Goal: Check status: Check status

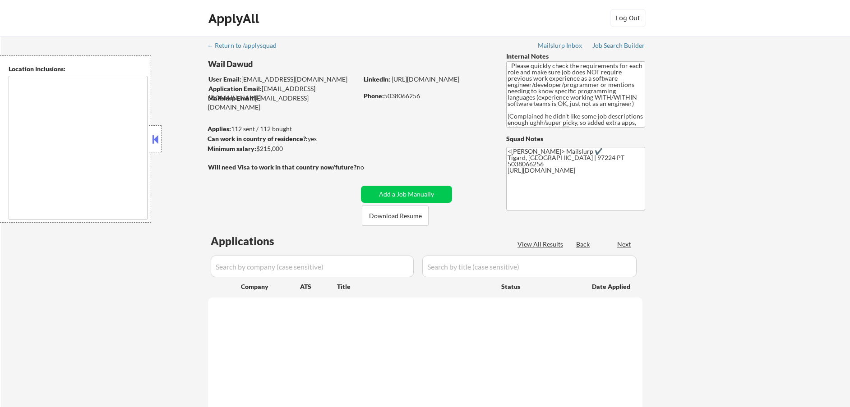
select select ""pending""
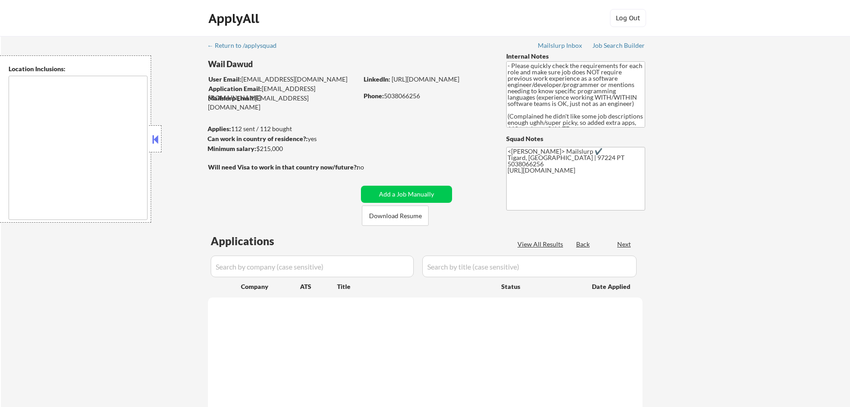
select select ""pending""
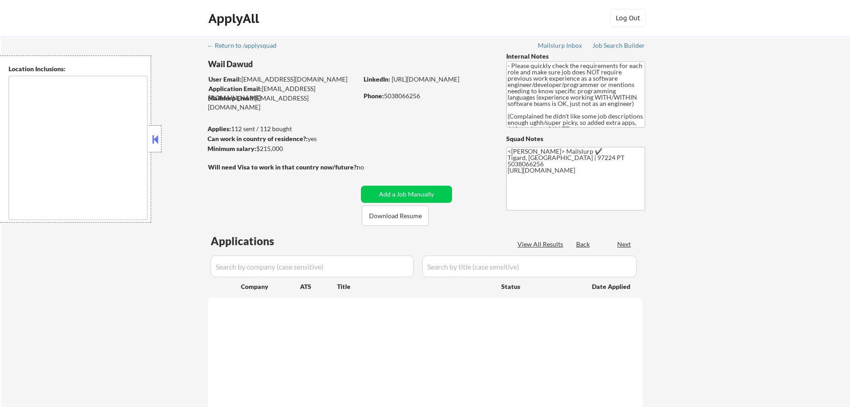
select select ""pending""
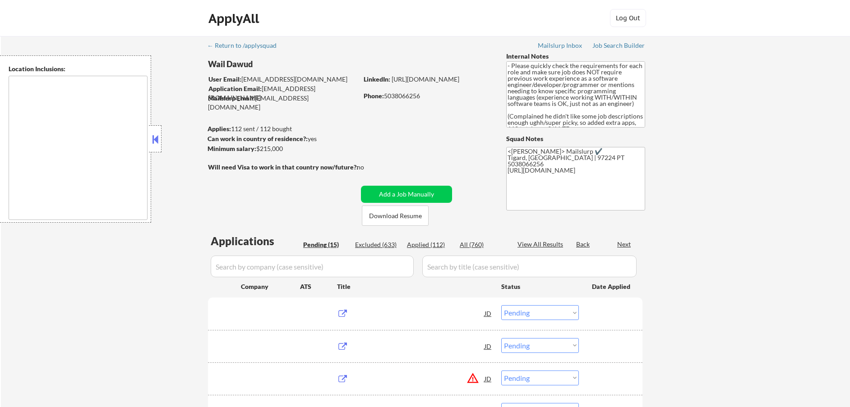
type textarea "[GEOGRAPHIC_DATA], [GEOGRAPHIC_DATA] [GEOGRAPHIC_DATA], OR [GEOGRAPHIC_DATA], O…"
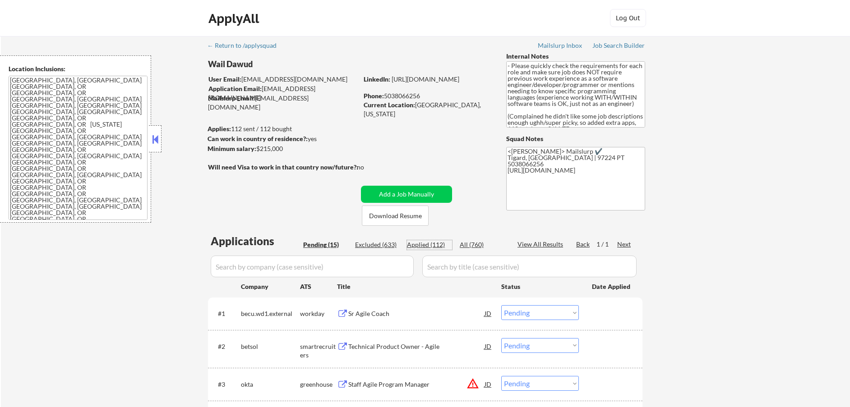
click at [421, 242] on div "Applied (112)" at bounding box center [429, 245] width 45 height 9
select select ""applied""
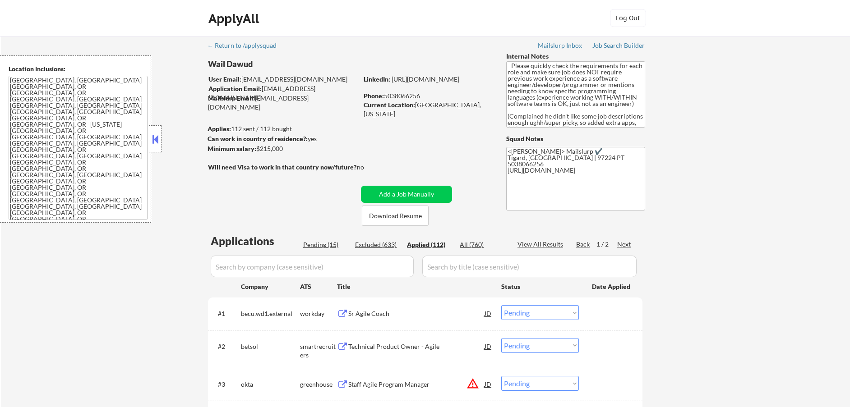
select select ""applied""
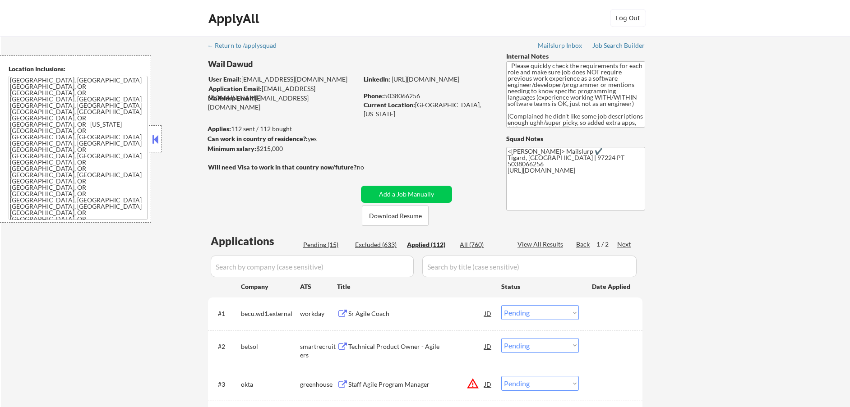
select select ""applied""
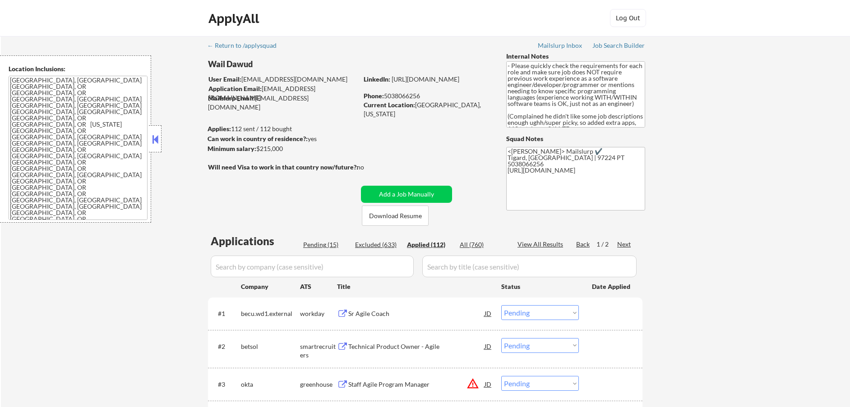
select select ""applied""
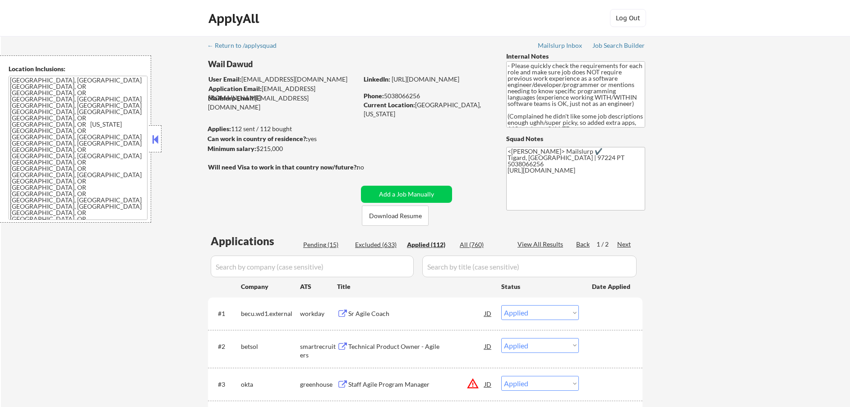
select select ""applied""
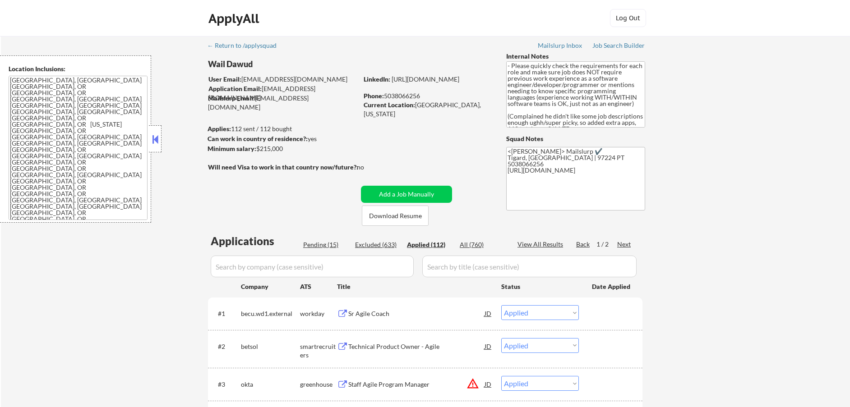
select select ""applied""
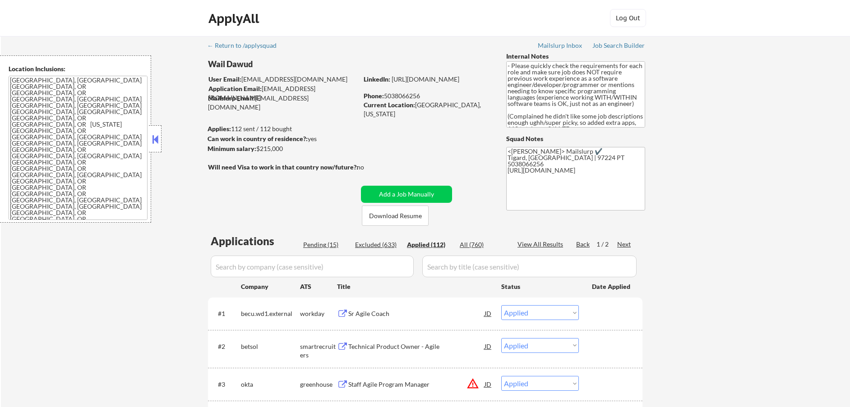
select select ""applied""
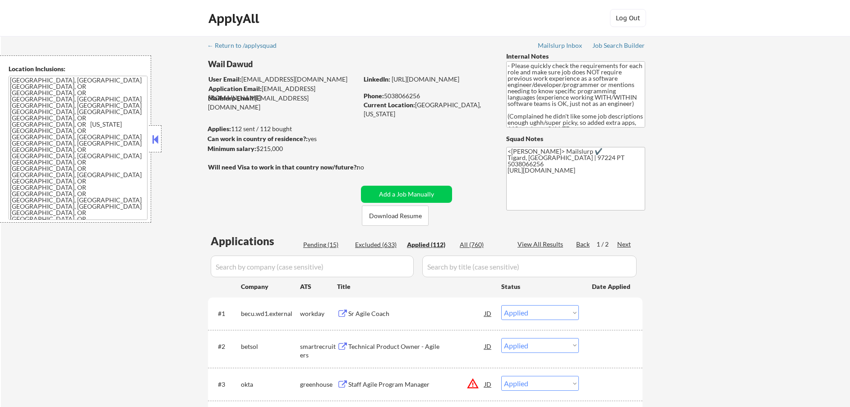
select select ""applied""
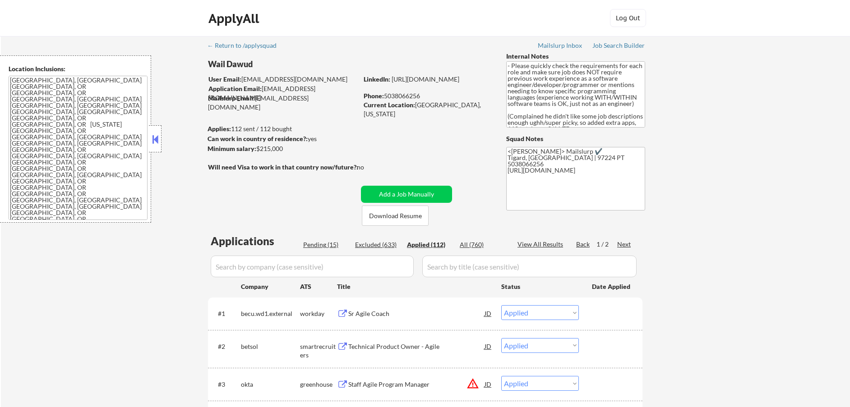
select select ""applied""
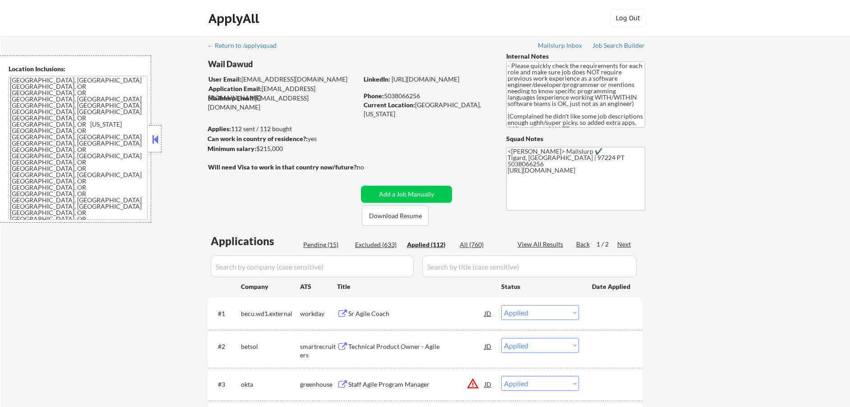
select select ""applied""
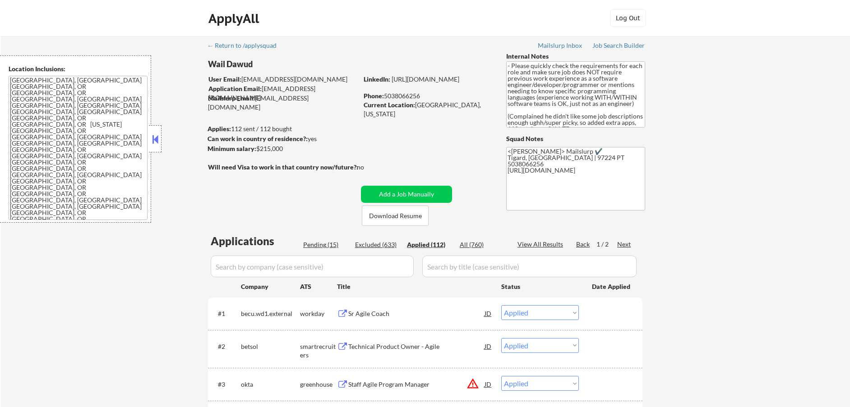
select select ""applied""
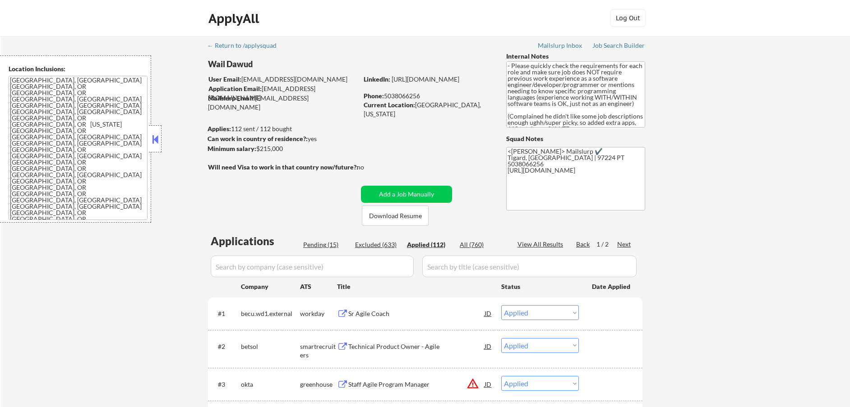
select select ""applied""
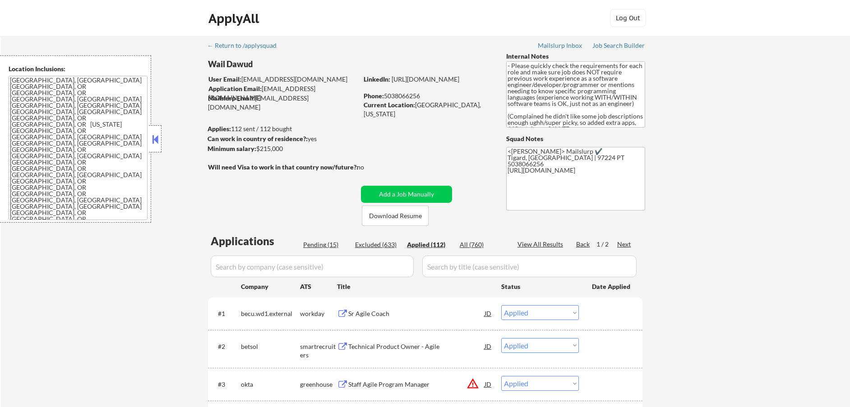
select select ""applied""
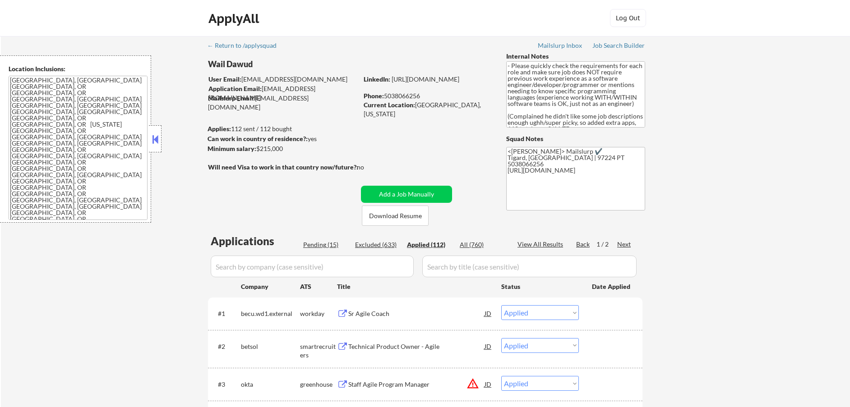
select select ""applied""
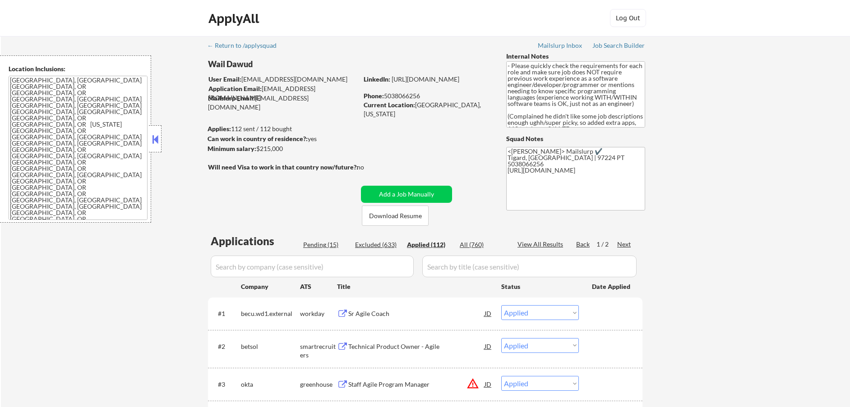
select select ""applied""
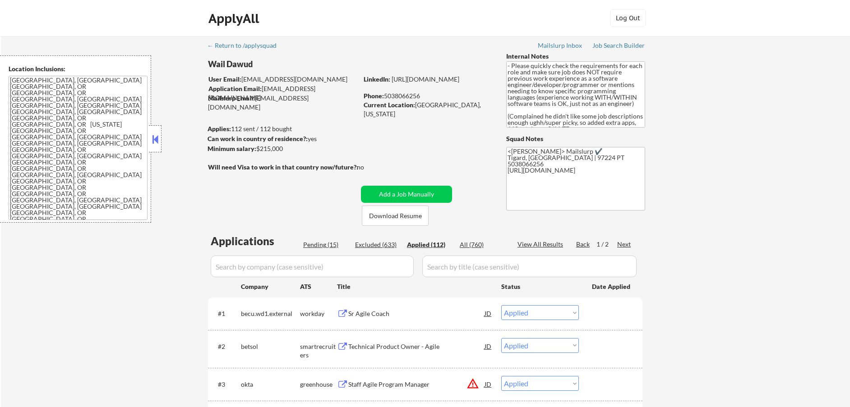
select select ""applied""
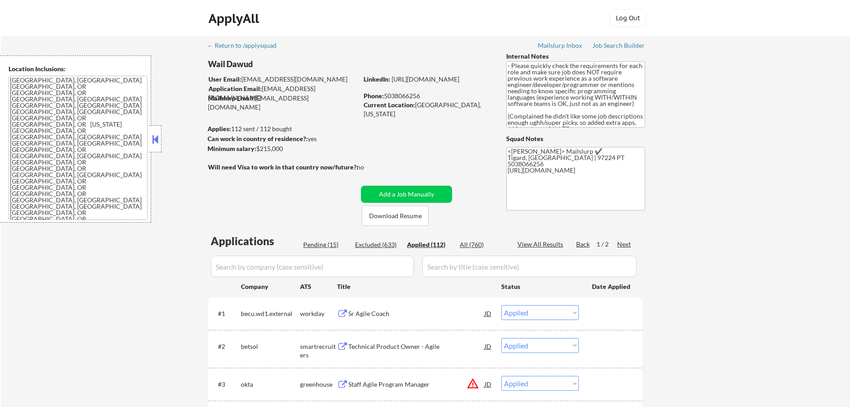
select select ""applied""
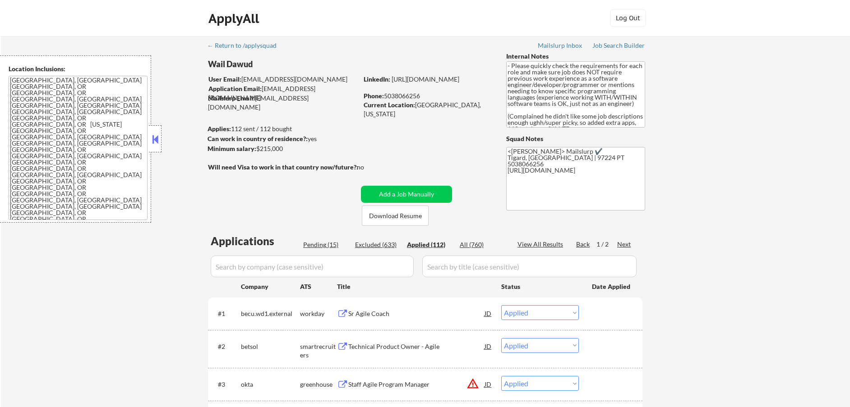
select select ""applied""
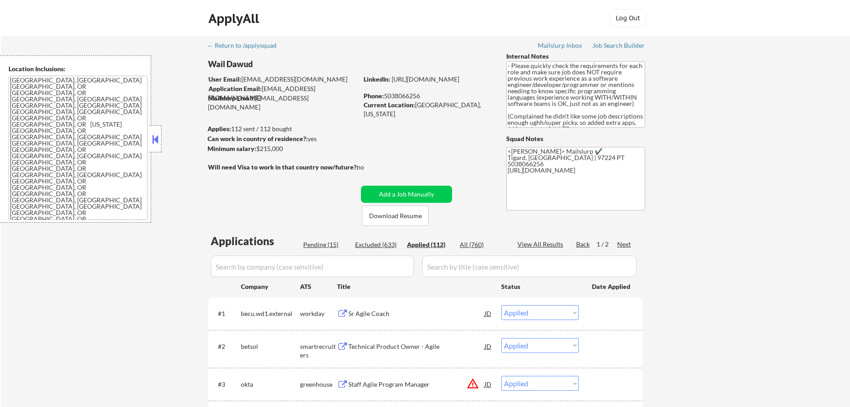
select select ""applied""
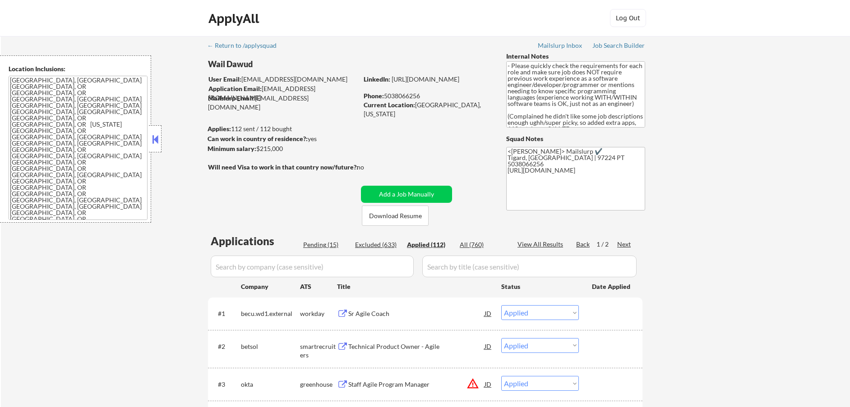
select select ""applied""
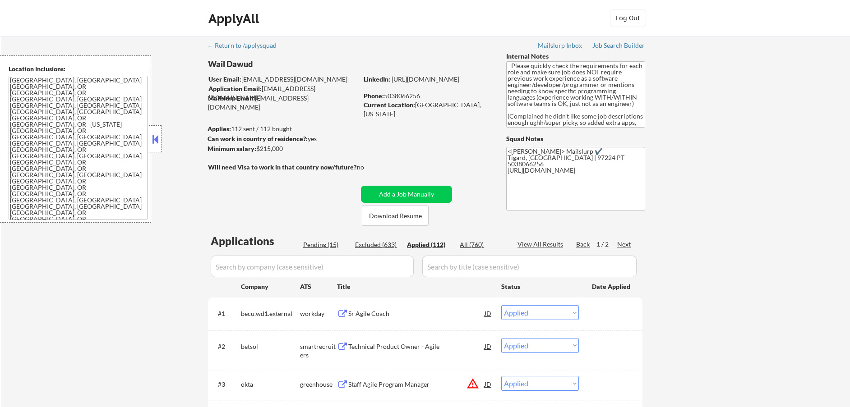
select select ""applied""
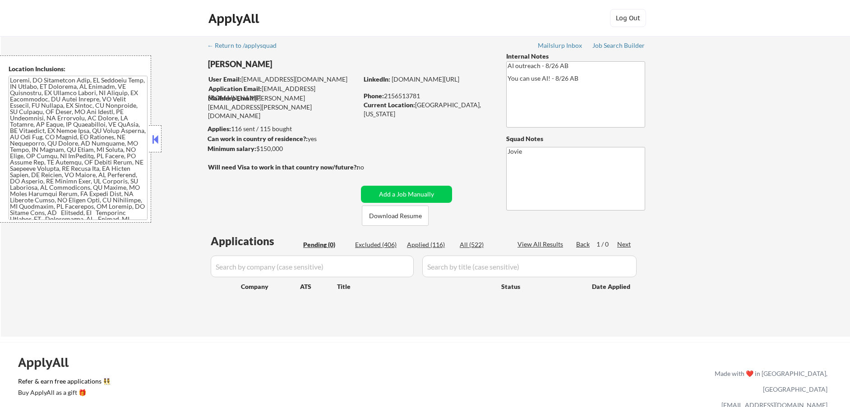
click at [430, 242] on div "Applied (116)" at bounding box center [429, 245] width 45 height 9
select select ""applied""
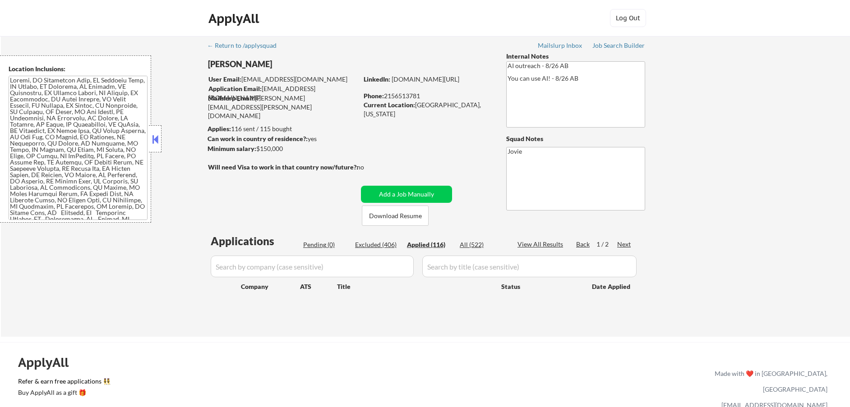
select select ""applied""
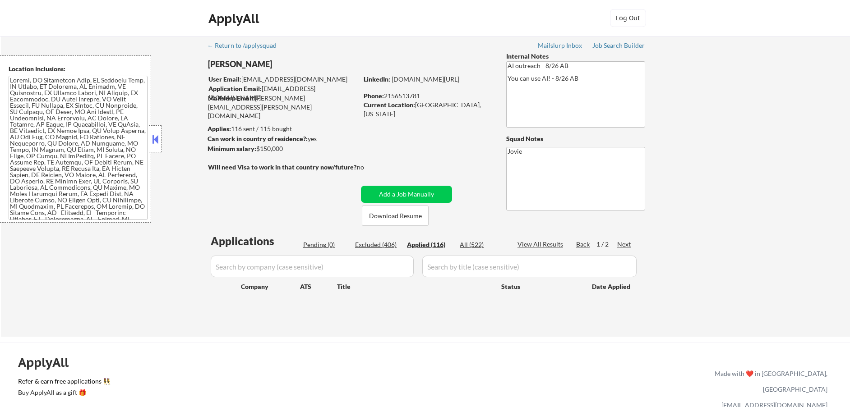
select select ""applied""
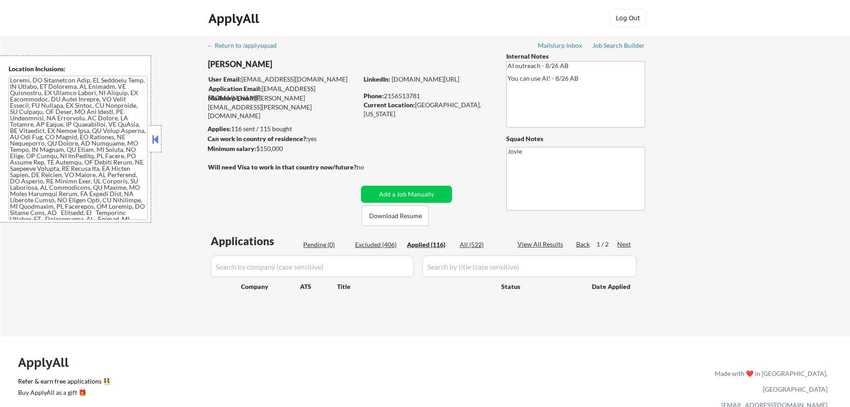
select select ""applied""
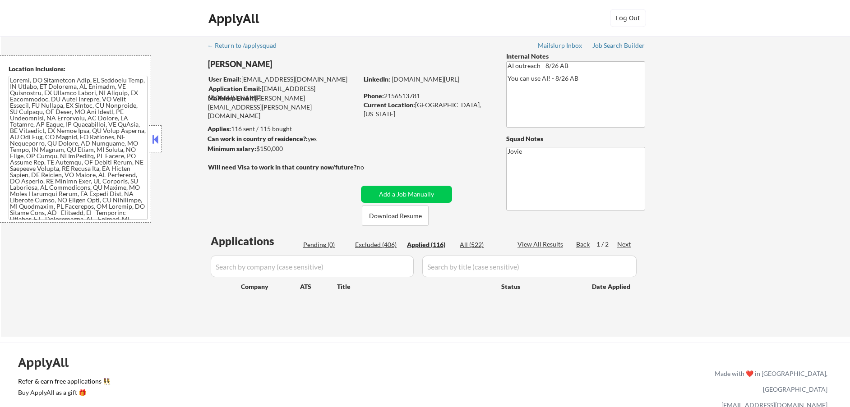
select select ""applied""
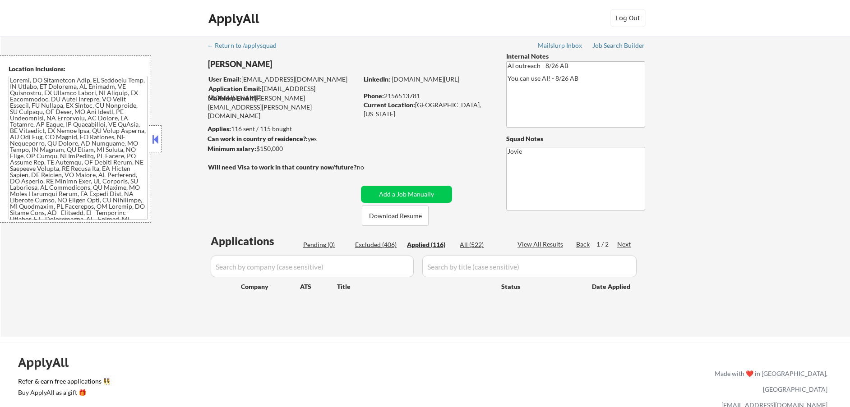
select select ""applied""
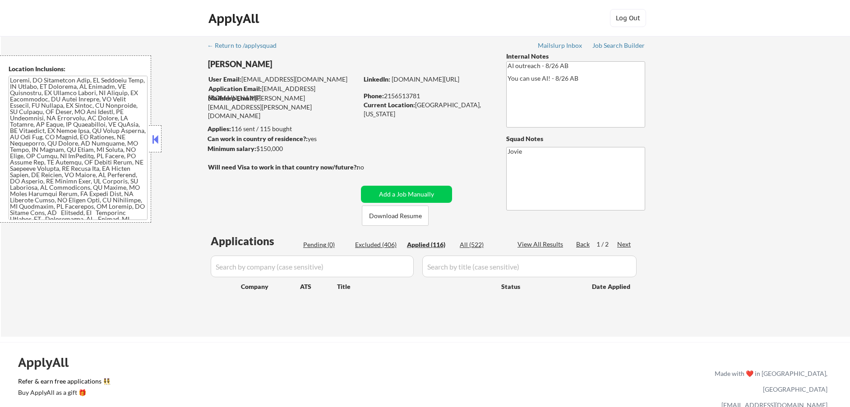
select select ""applied""
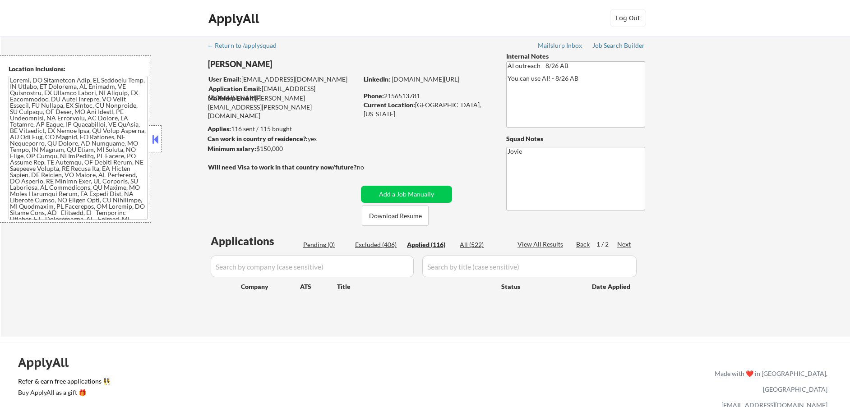
select select ""applied""
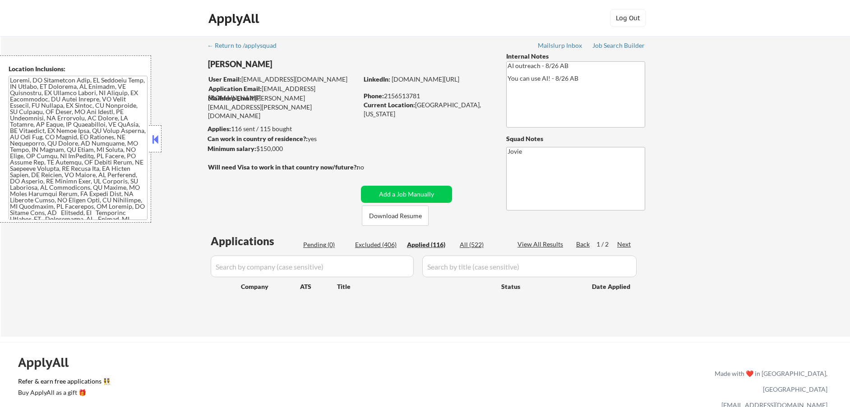
select select ""applied""
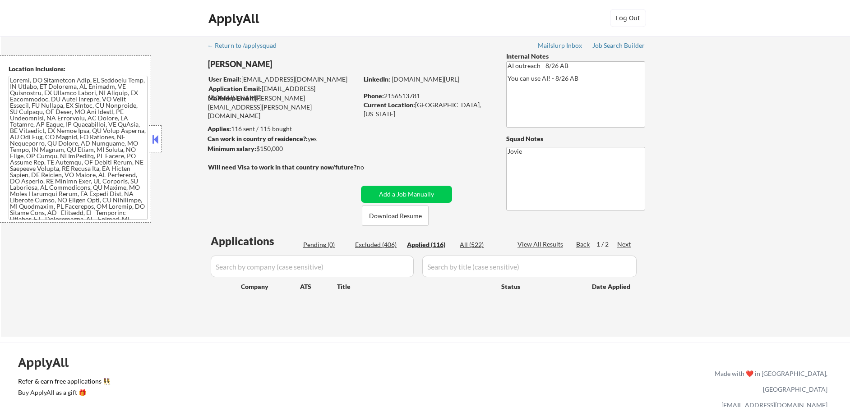
select select ""applied""
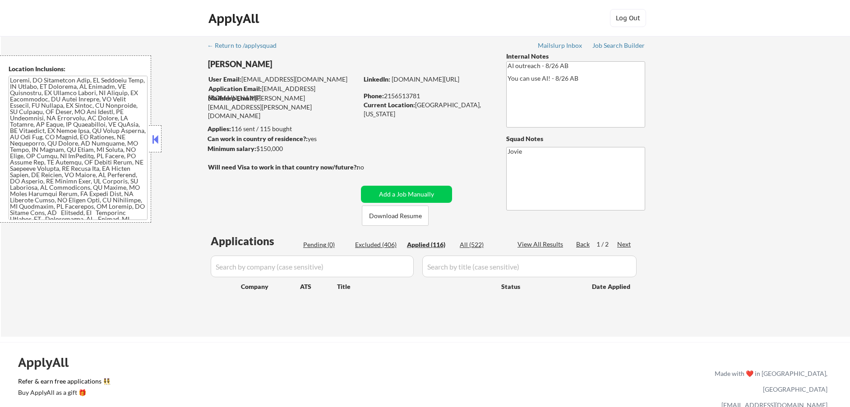
select select ""applied""
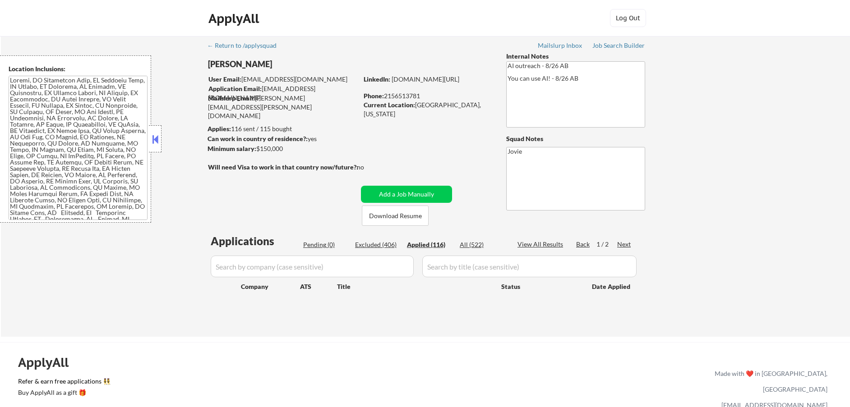
select select ""applied""
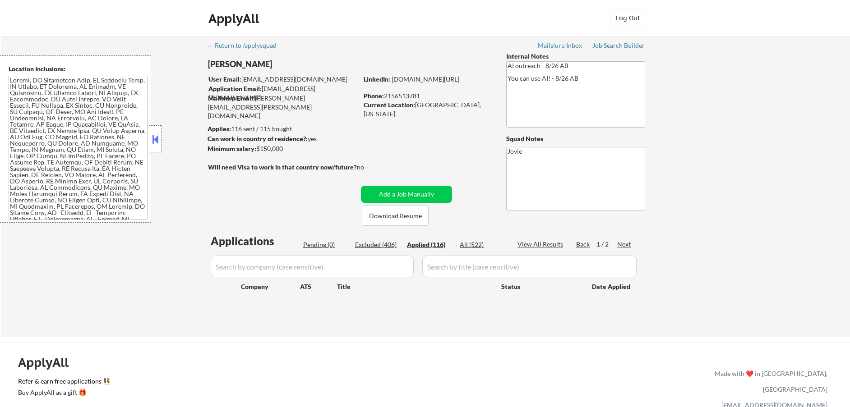
select select ""applied""
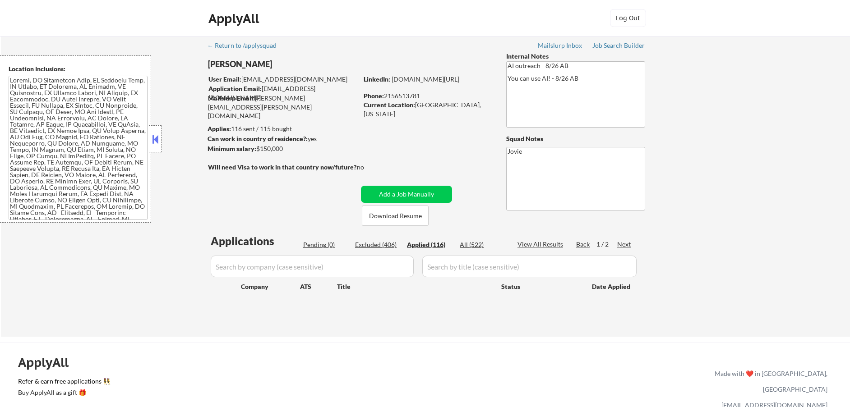
select select ""applied""
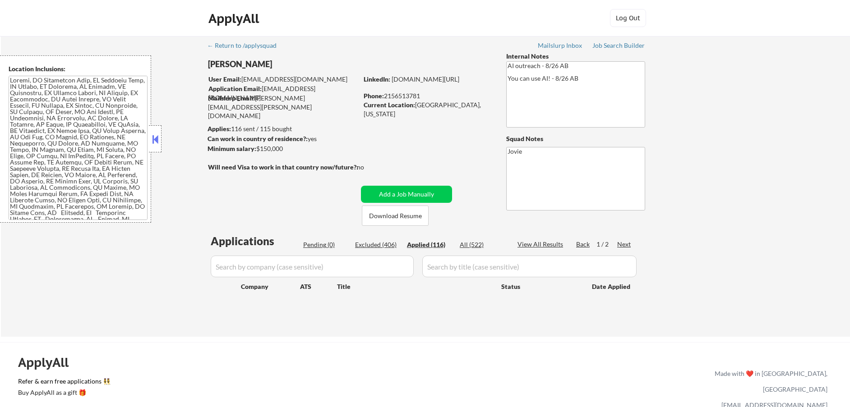
select select ""applied""
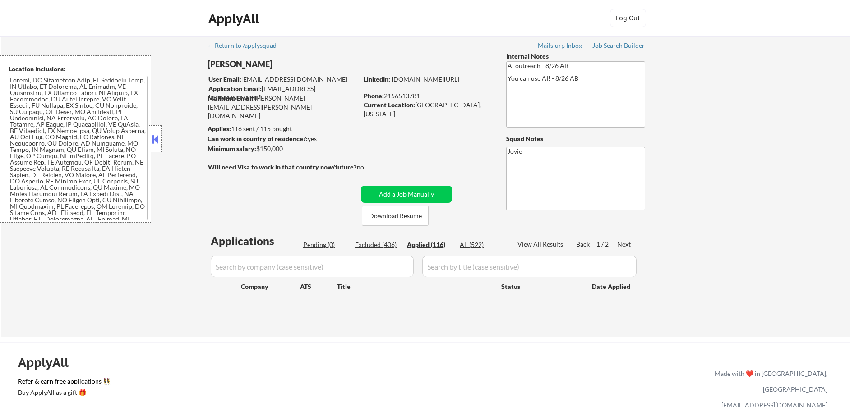
select select ""applied""
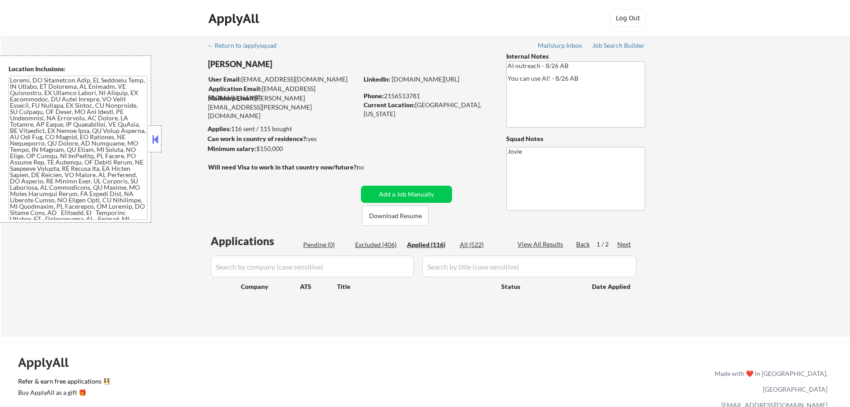
select select ""applied""
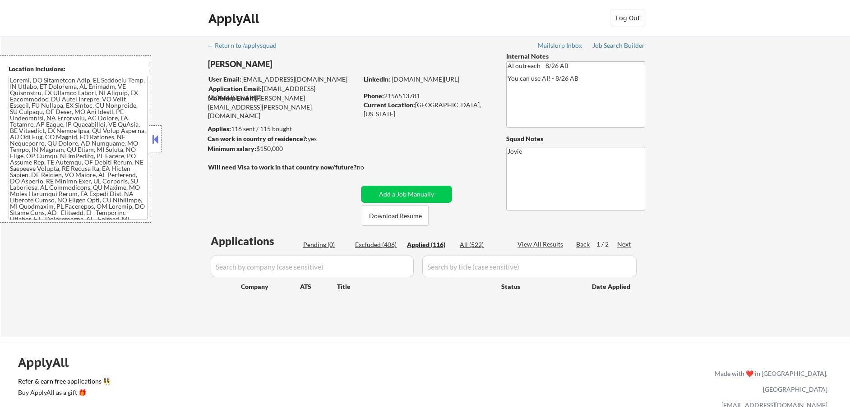
select select ""applied""
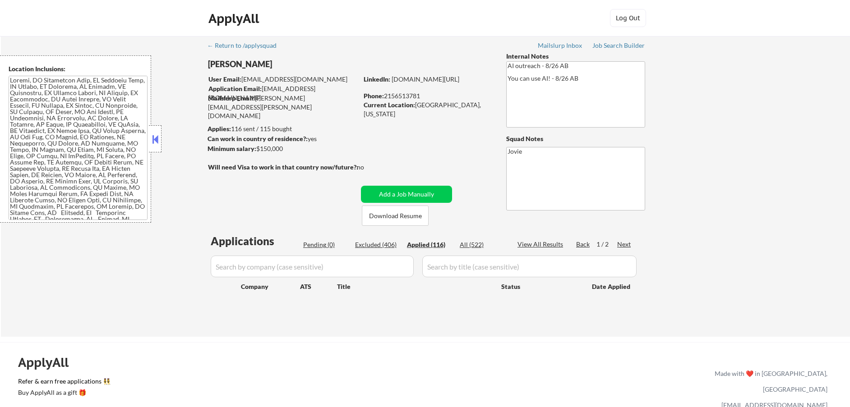
select select ""applied""
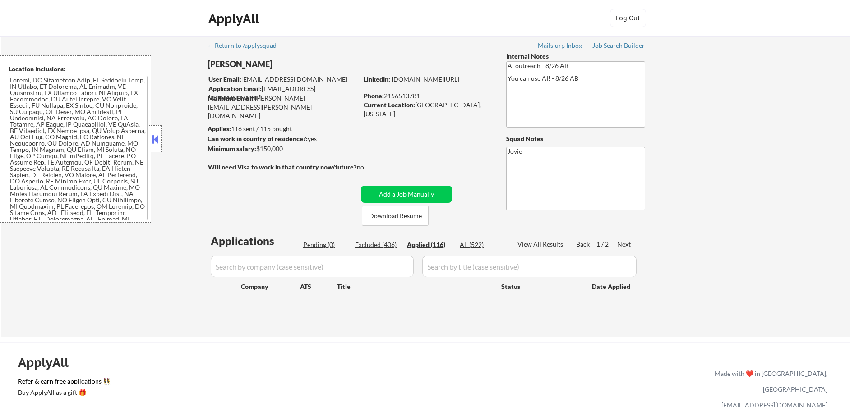
select select ""applied""
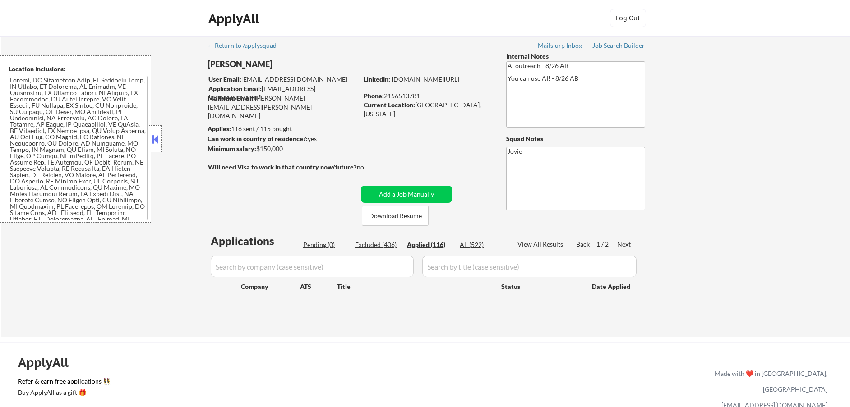
select select ""applied""
